Goal: Task Accomplishment & Management: Complete application form

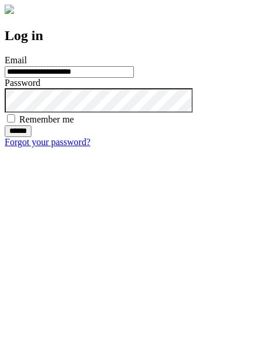
type input "**********"
click at [31, 137] on input "******" at bounding box center [18, 132] width 27 height 12
type input "**********"
click at [31, 137] on input "******" at bounding box center [18, 132] width 27 height 12
